Goal: Task Accomplishment & Management: Complete application form

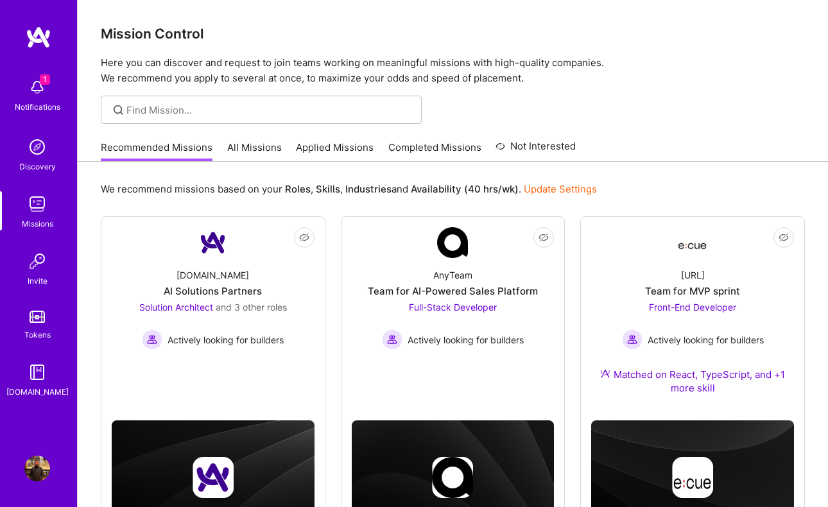
click at [31, 76] on img at bounding box center [37, 87] width 26 height 26
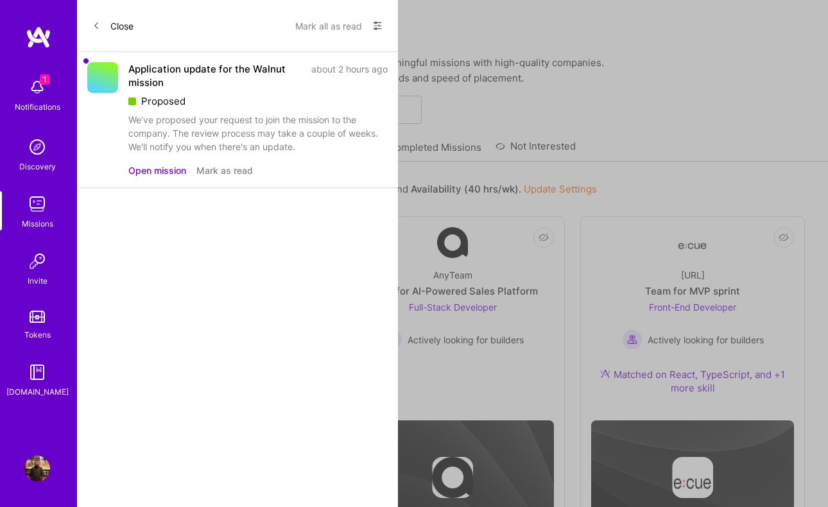
click at [141, 62] on div "Application update for the Walnut mission about 2 hours ago Proposed We've prop…" at bounding box center [237, 120] width 321 height 136
click at [144, 177] on div "Application update for the Walnut mission about 2 hours ago Proposed We've prop…" at bounding box center [237, 120] width 321 height 136
click at [156, 168] on button "Open mission" at bounding box center [157, 170] width 58 height 13
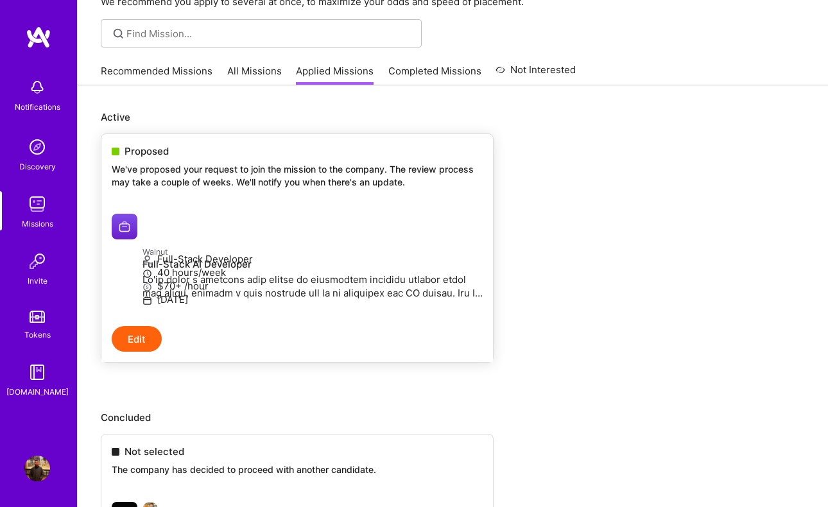
scroll to position [44, 0]
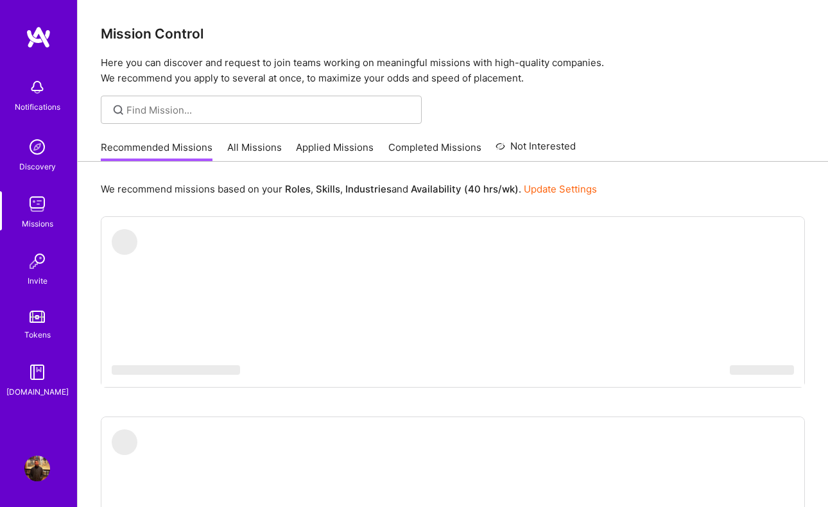
click at [28, 93] on img at bounding box center [37, 87] width 26 height 26
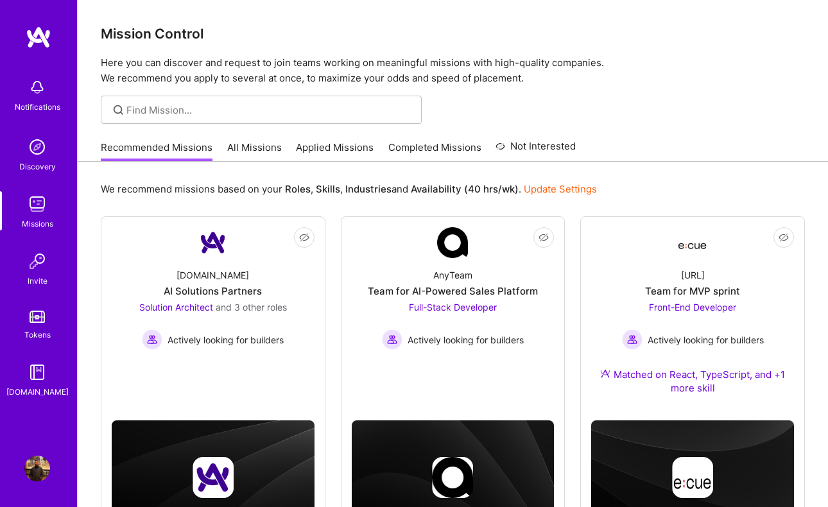
click at [53, 143] on link "Discovery" at bounding box center [37, 153] width 80 height 39
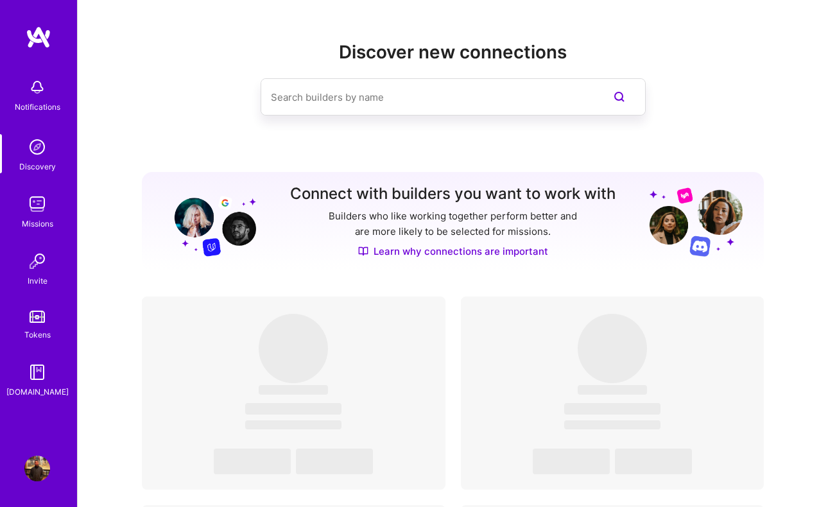
click at [38, 223] on div "Missions" at bounding box center [37, 223] width 31 height 13
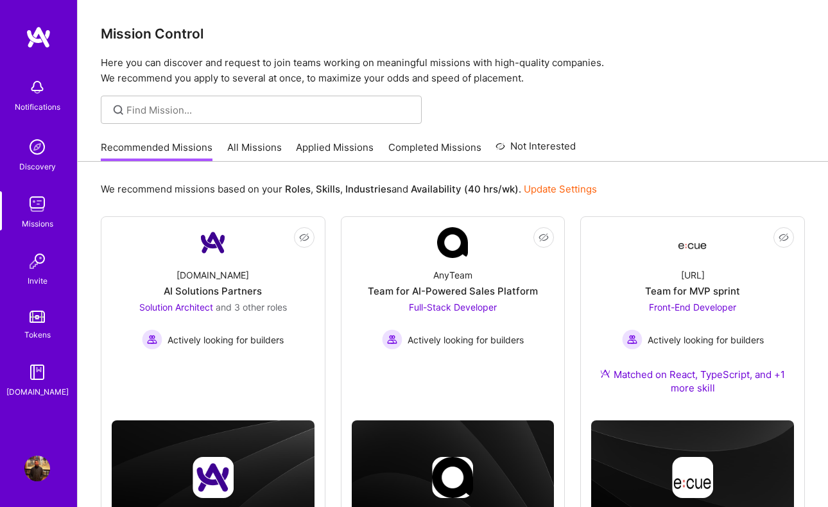
click at [258, 142] on link "All Missions" at bounding box center [254, 151] width 55 height 21
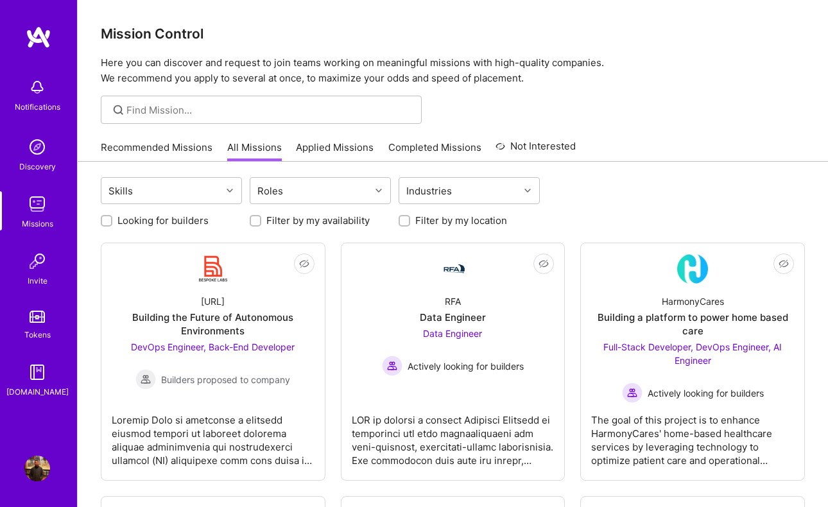
click at [347, 149] on link "Applied Missions" at bounding box center [335, 151] width 78 height 21
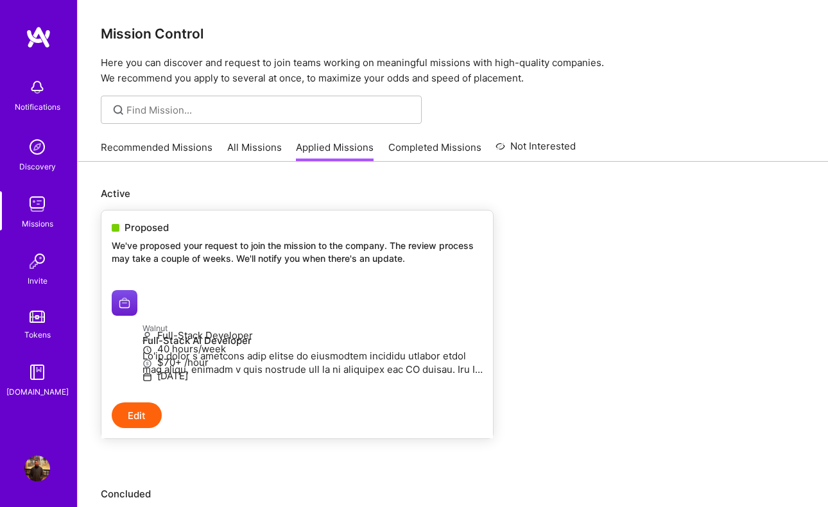
click at [151, 227] on span "Proposed" at bounding box center [146, 227] width 44 height 13
click at [148, 239] on div "Proposed We've proposed your request to join the mission to the company. The re…" at bounding box center [296, 244] width 391 height 69
click at [150, 237] on div "Proposed We've proposed your request to join the mission to the company. The re…" at bounding box center [296, 244] width 391 height 69
click at [150, 230] on span "Proposed" at bounding box center [146, 227] width 44 height 13
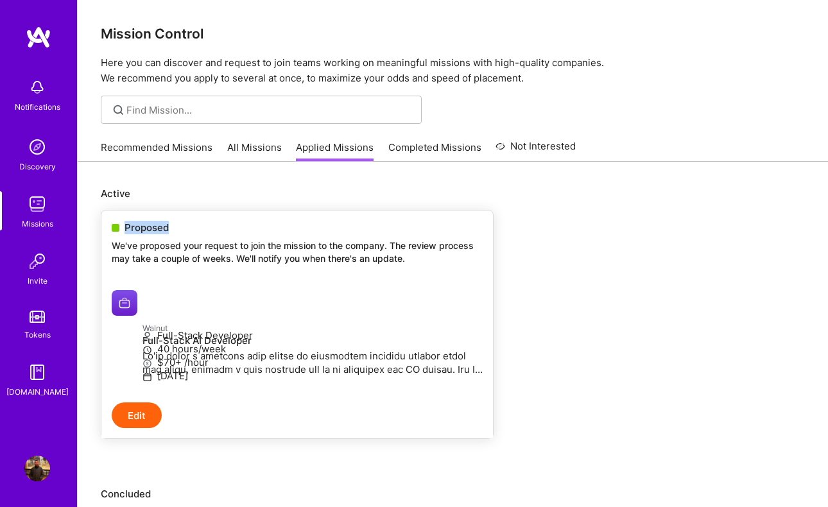
click at [142, 341] on h4 "Full-Stack AI Developer" at bounding box center [312, 341] width 340 height 12
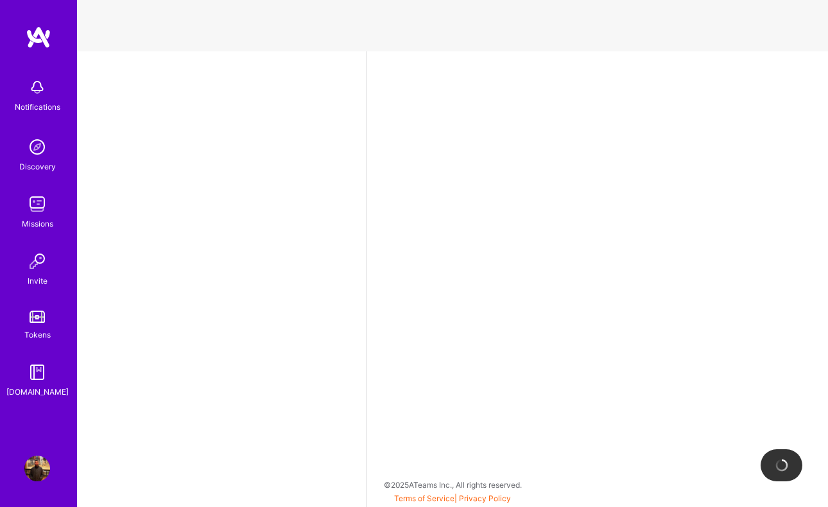
select select "US"
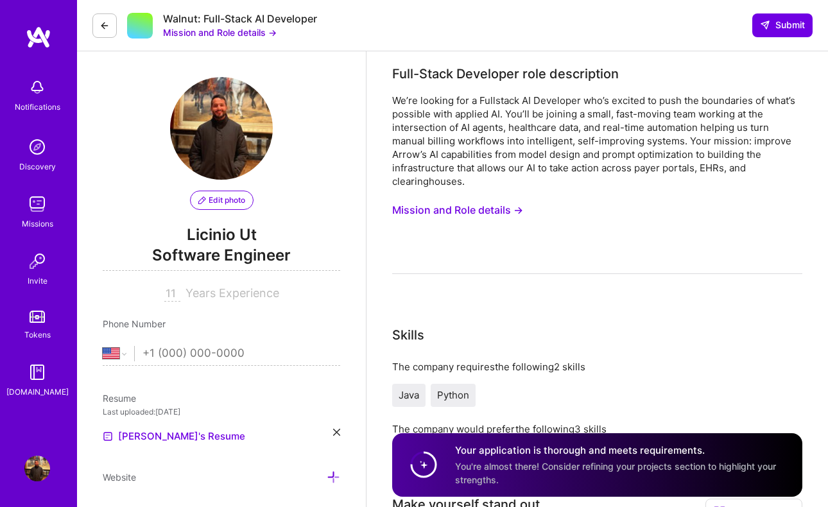
click at [448, 205] on button "Mission and Role details →" at bounding box center [457, 210] width 131 height 24
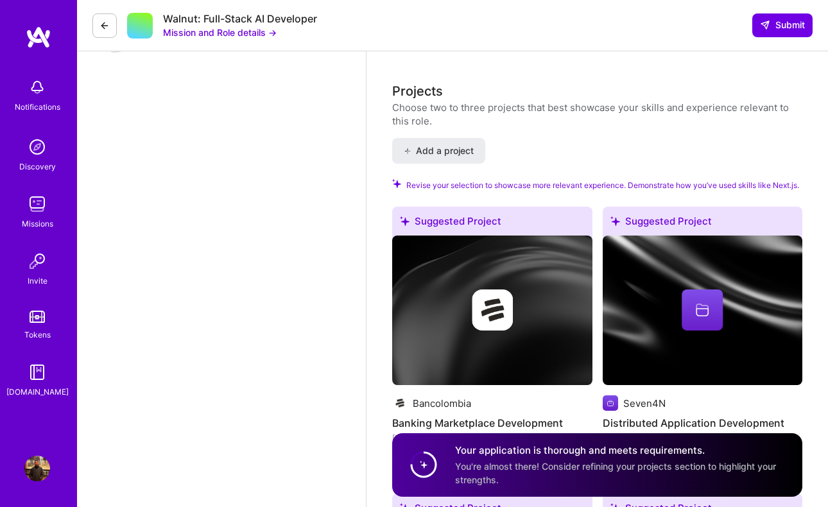
scroll to position [1688, 0]
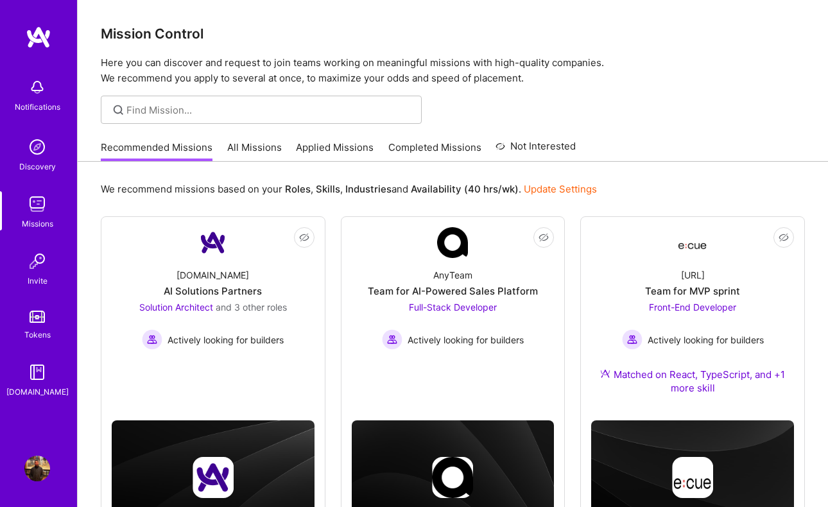
click at [260, 150] on link "All Missions" at bounding box center [254, 151] width 55 height 21
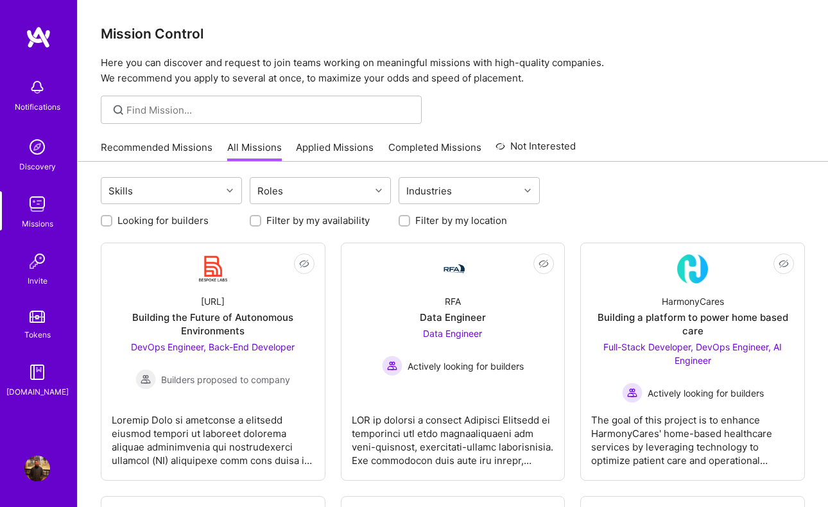
click at [329, 139] on div "Recommended Missions All Missions Applied Missions Completed Missions Not Inter…" at bounding box center [338, 147] width 475 height 28
click at [329, 145] on link "Applied Missions" at bounding box center [335, 151] width 78 height 21
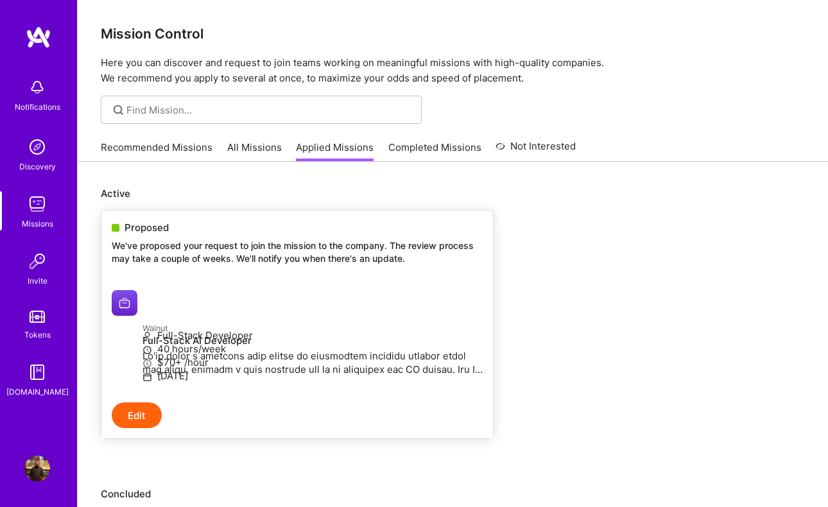
click at [135, 230] on span "Proposed" at bounding box center [146, 227] width 44 height 13
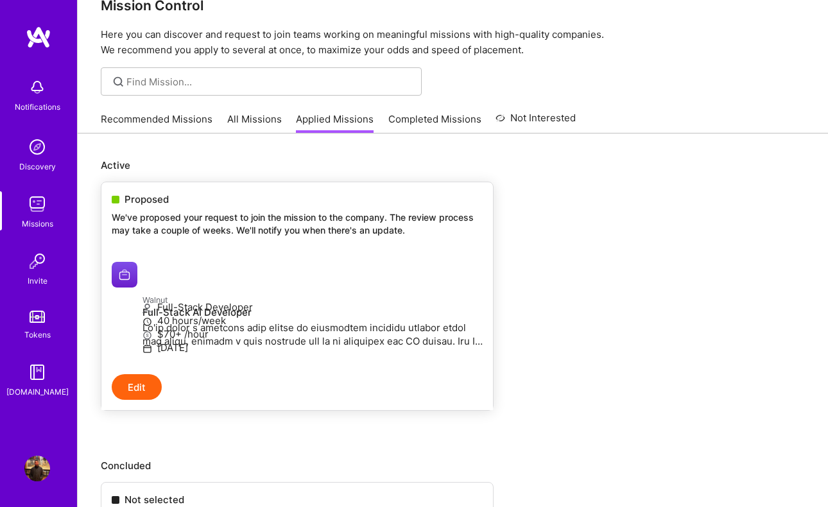
click at [142, 311] on h4 "Full-Stack AI Developer" at bounding box center [312, 313] width 340 height 12
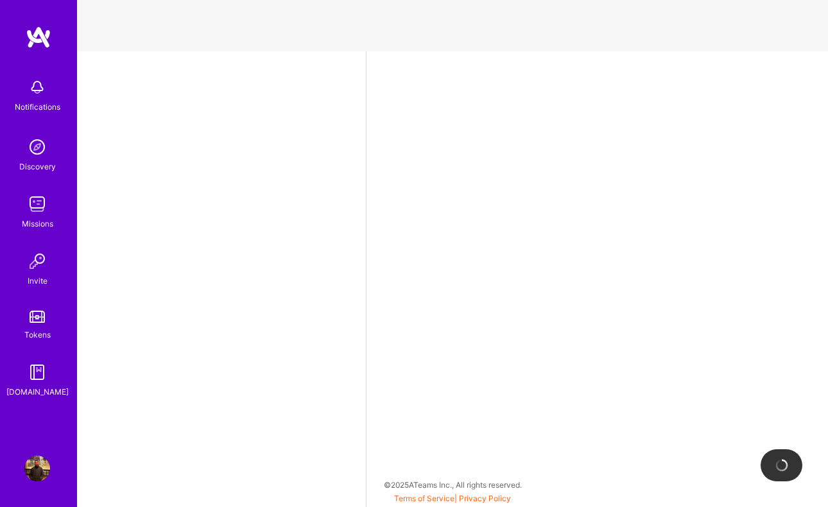
select select "US"
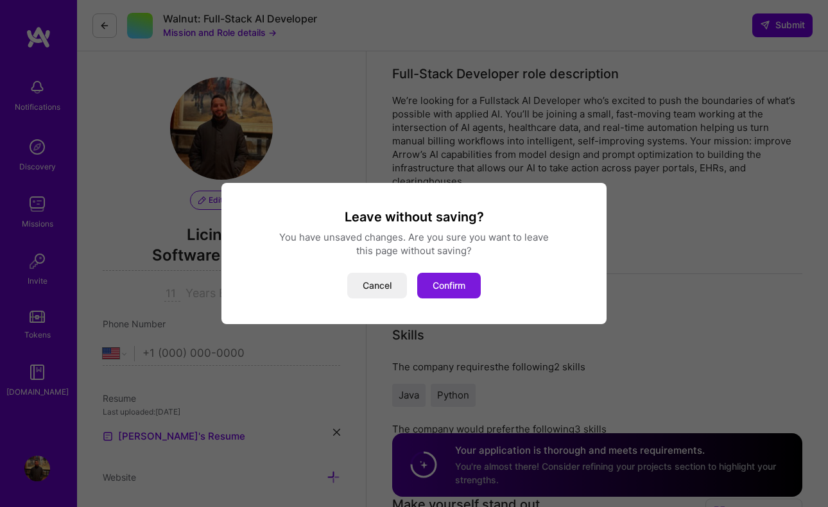
click at [470, 287] on button "Confirm" at bounding box center [449, 286] width 64 height 26
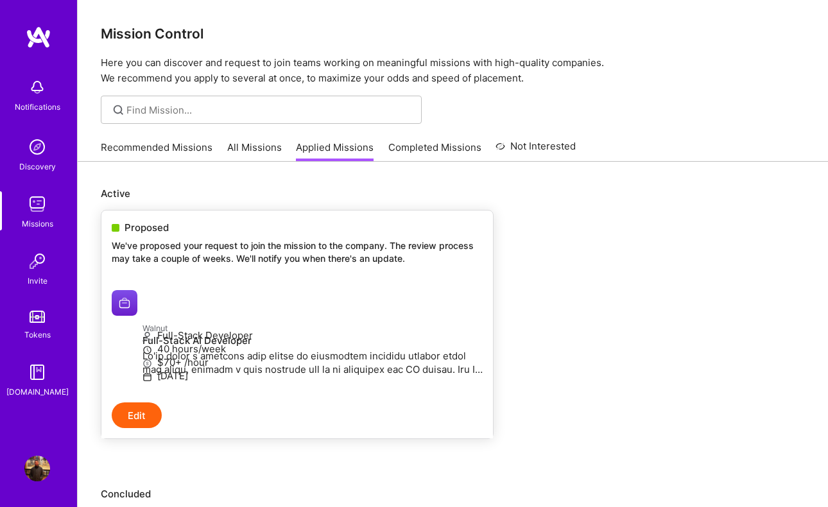
click at [153, 339] on h4 "Full-Stack AI Developer" at bounding box center [312, 341] width 340 height 12
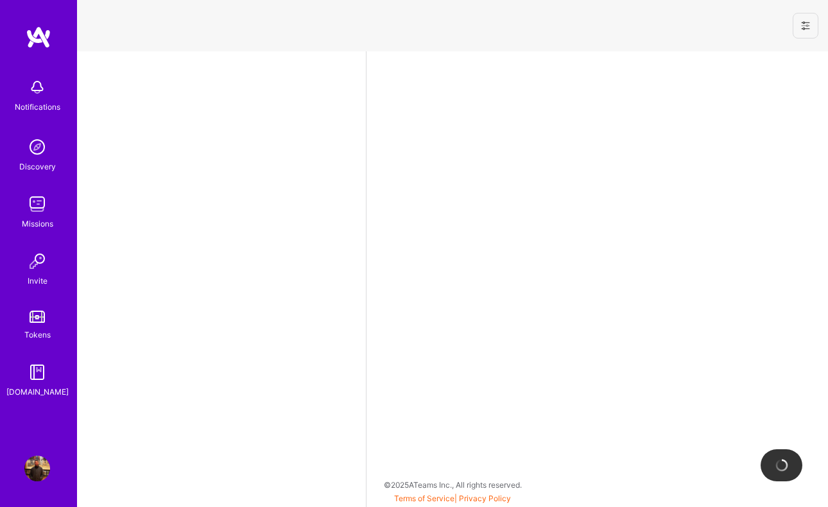
select select "US"
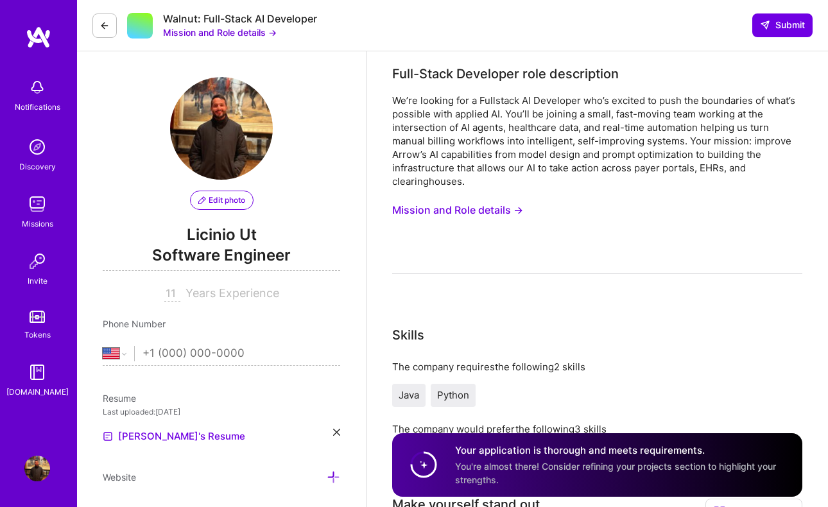
scroll to position [341, 0]
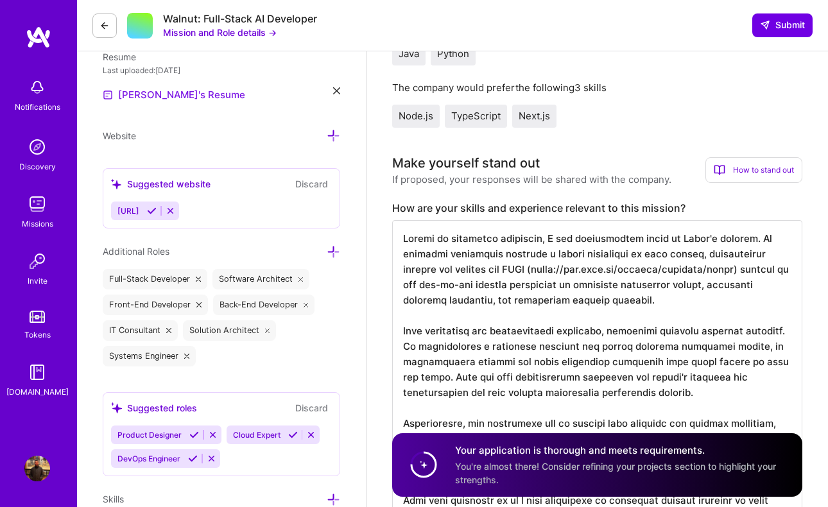
click at [138, 95] on link "[PERSON_NAME]'s Resume" at bounding box center [174, 94] width 142 height 15
